Goal: Information Seeking & Learning: Understand process/instructions

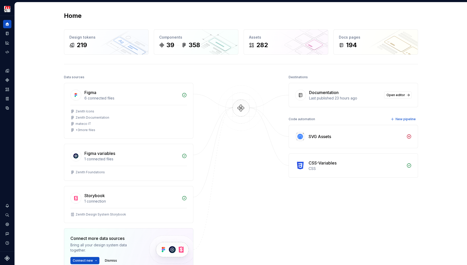
click at [290, 213] on div "Destinations Documentation Last published 23 hours ago Open editor Code automat…" at bounding box center [353, 185] width 129 height 223
click at [8, 35] on icon "Documentation" at bounding box center [7, 33] width 3 height 3
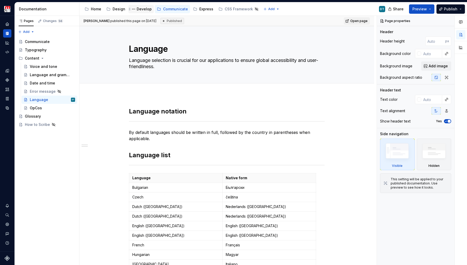
click at [143, 9] on div "Develop" at bounding box center [144, 8] width 15 height 5
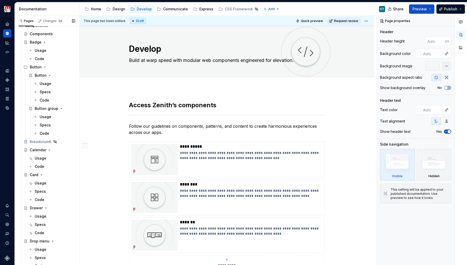
scroll to position [122, 0]
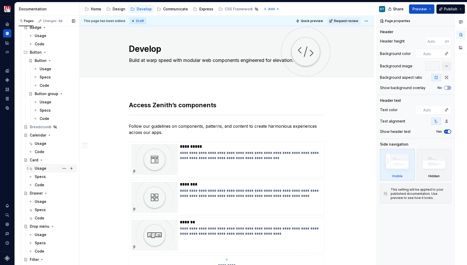
click at [44, 169] on div "Usage" at bounding box center [41, 168] width 12 height 5
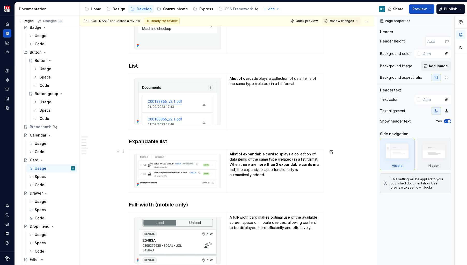
scroll to position [497, 0]
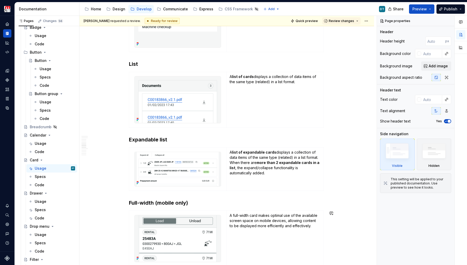
type textarea "*"
